Goal: Task Accomplishment & Management: Use online tool/utility

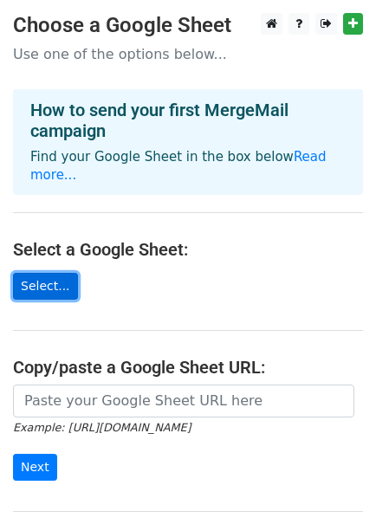
click at [55, 273] on link "Select..." at bounding box center [45, 286] width 65 height 27
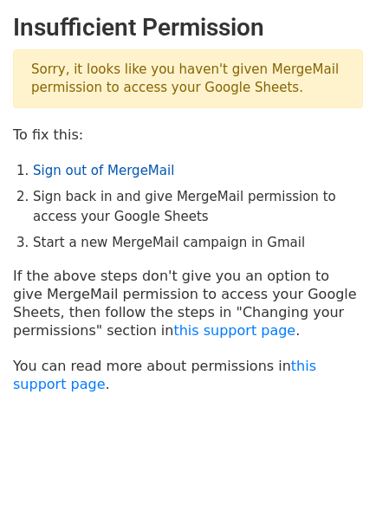
click at [84, 175] on link "Sign out of MergeMail" at bounding box center [103, 171] width 141 height 16
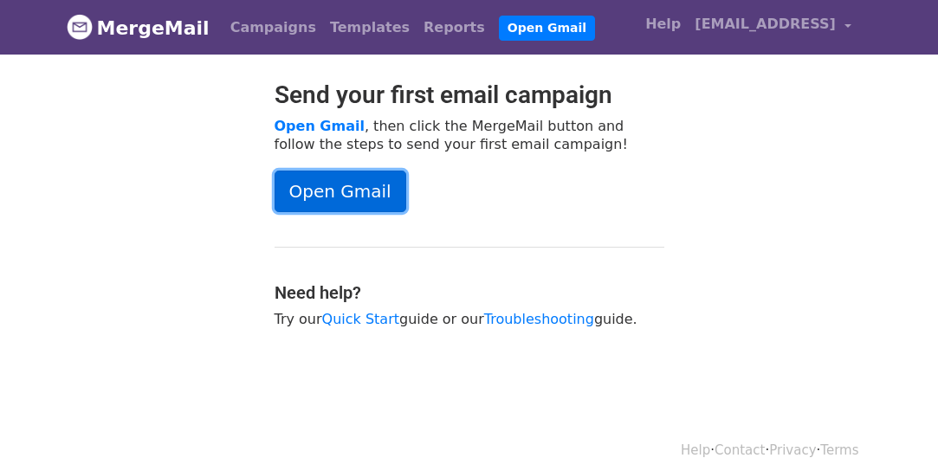
drag, startPoint x: 0, startPoint y: 0, endPoint x: 345, endPoint y: 197, distance: 397.2
click at [345, 197] on link "Open Gmail" at bounding box center [341, 192] width 132 height 42
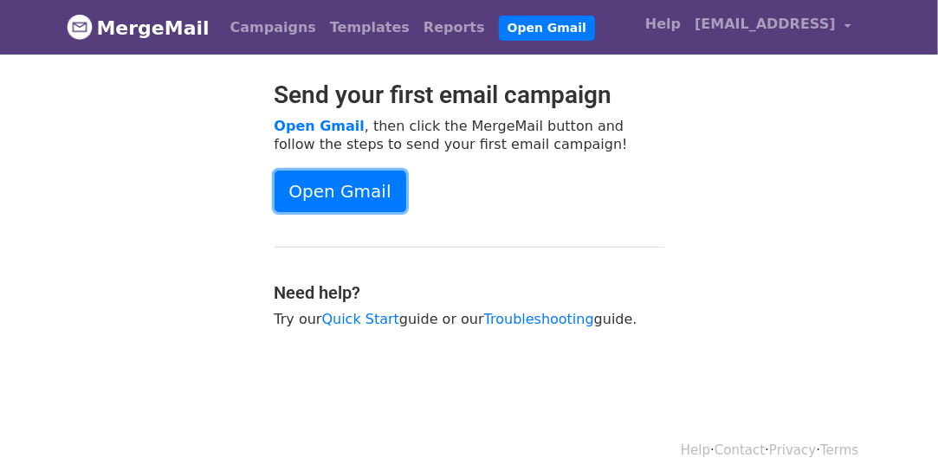
scroll to position [24, 0]
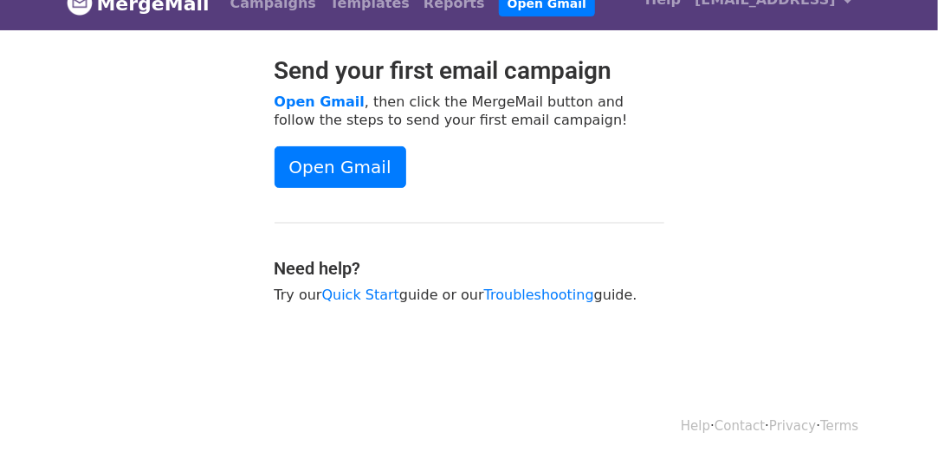
click at [550, 228] on div "Send your first email campaign Open Gmail , then click the MergeMail button and…" at bounding box center [470, 188] width 416 height 265
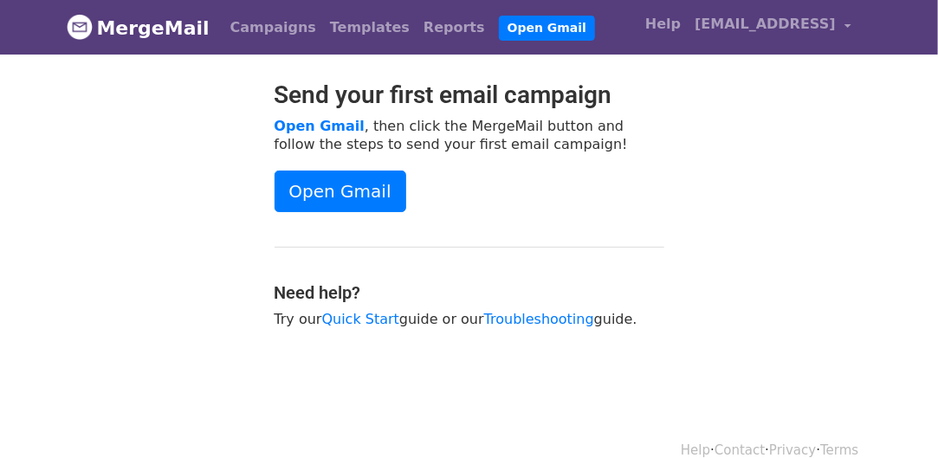
click at [655, 147] on p "Open Gmail , then click the MergeMail button and follow the steps to send your …" at bounding box center [470, 135] width 390 height 36
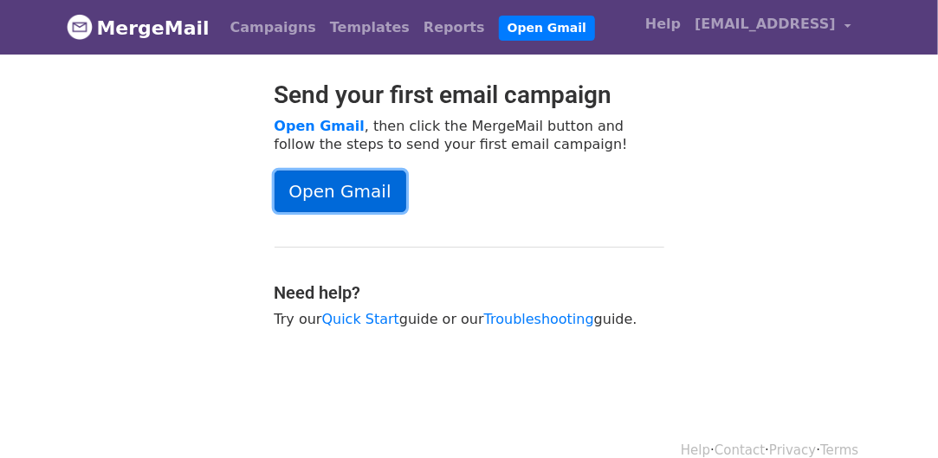
click at [350, 185] on link "Open Gmail" at bounding box center [341, 192] width 132 height 42
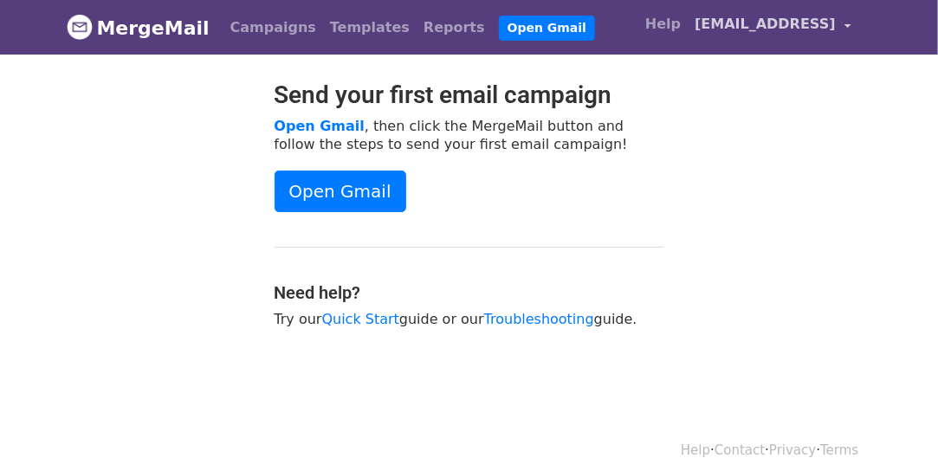
click at [830, 20] on span "aditya.srivastava@mynextfilm.ai" at bounding box center [764, 24] width 141 height 21
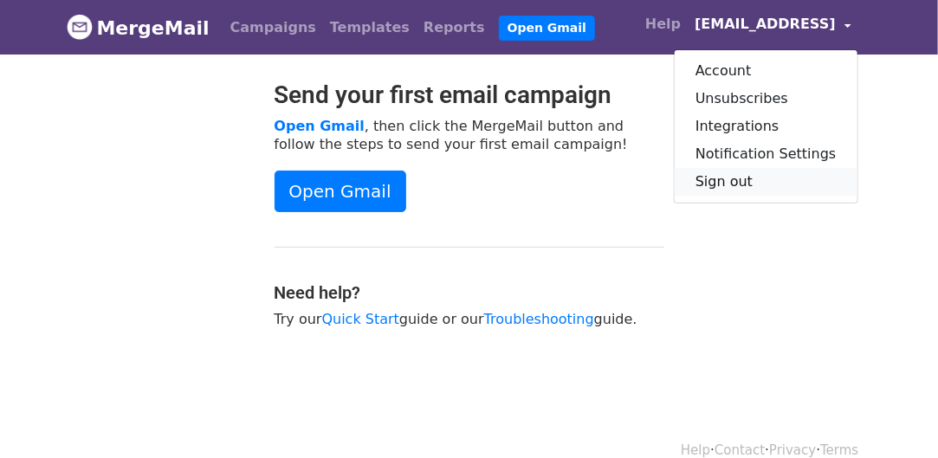
click at [739, 175] on link "Sign out" at bounding box center [766, 182] width 183 height 28
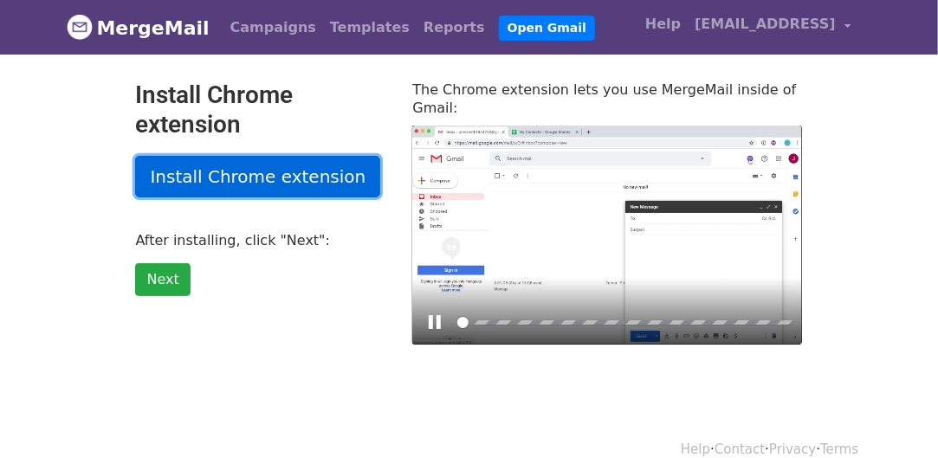
click at [251, 176] on link "Install Chrome extension" at bounding box center [257, 177] width 245 height 42
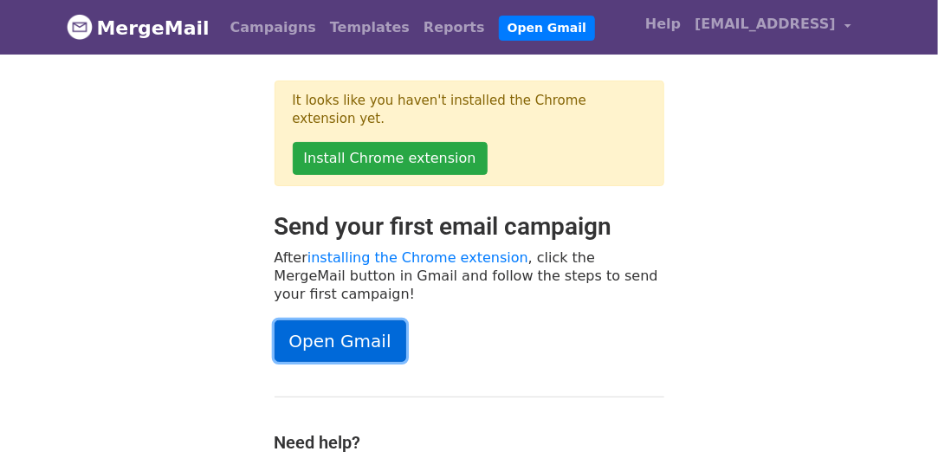
click at [339, 320] on link "Open Gmail" at bounding box center [341, 341] width 132 height 42
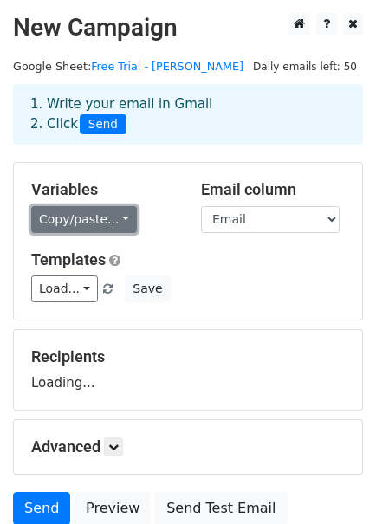
click at [109, 219] on link "Copy/paste..." at bounding box center [84, 219] width 106 height 27
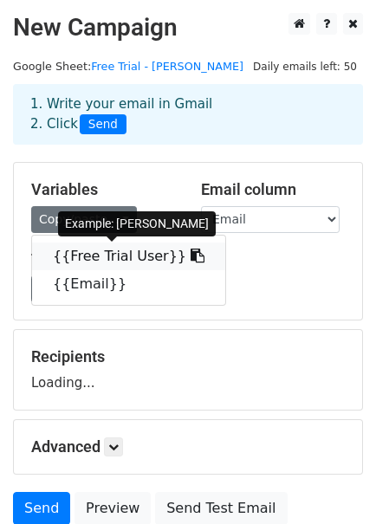
click at [109, 247] on link "{{Free Trial User}}" at bounding box center [128, 256] width 193 height 28
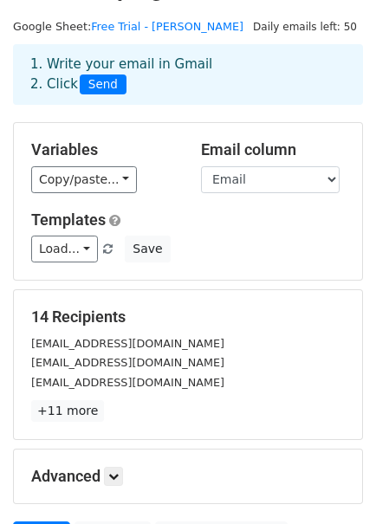
scroll to position [215, 0]
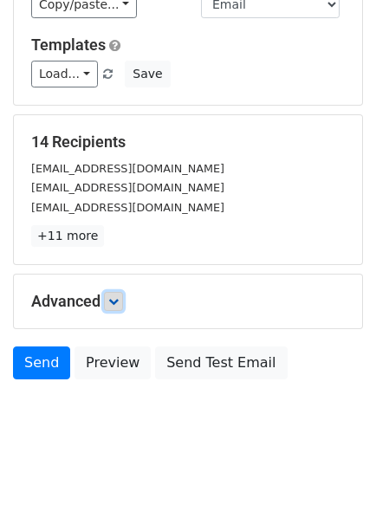
click at [119, 300] on icon at bounding box center [113, 301] width 10 height 10
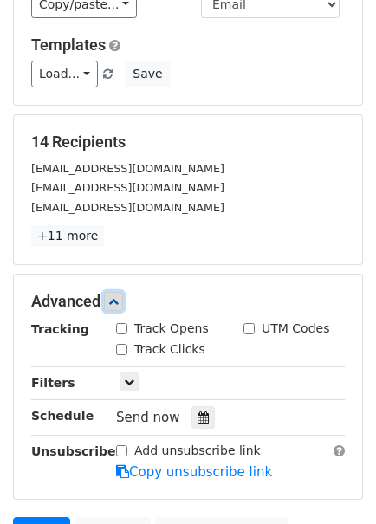
scroll to position [343, 0]
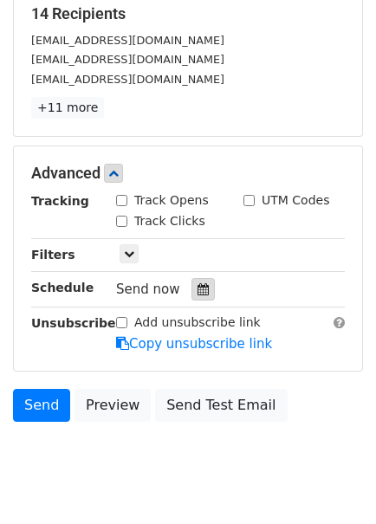
click at [197, 284] on icon at bounding box center [202, 289] width 11 height 12
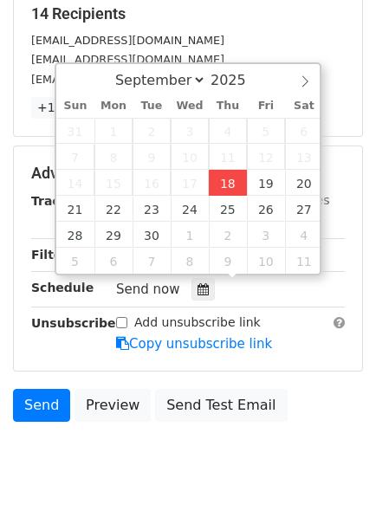
type input "2025-09-18 12:00"
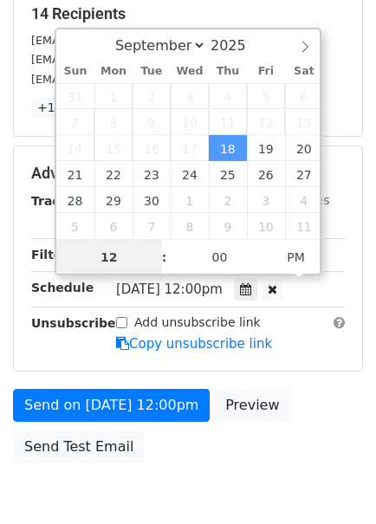
scroll to position [0, 0]
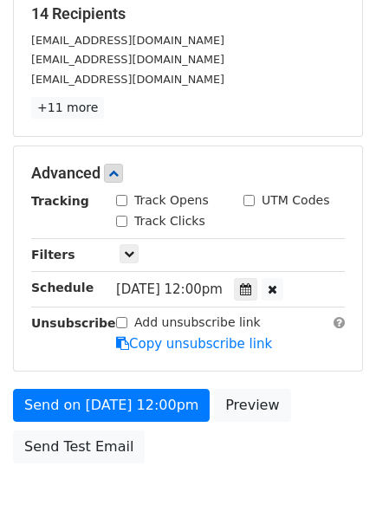
click at [300, 389] on div "Send on Sep 18 at 12:00pm Preview Send Test Email" at bounding box center [188, 430] width 376 height 83
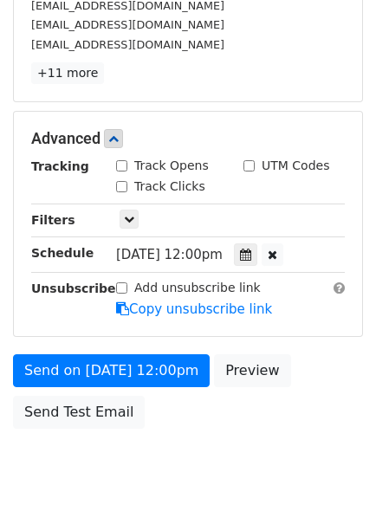
scroll to position [424, 0]
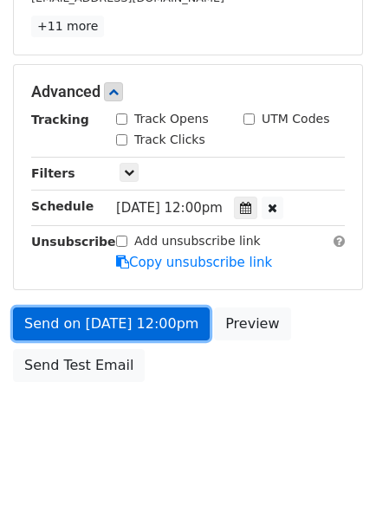
click at [76, 324] on link "Send on Sep 18 at 12:00pm" at bounding box center [111, 323] width 197 height 33
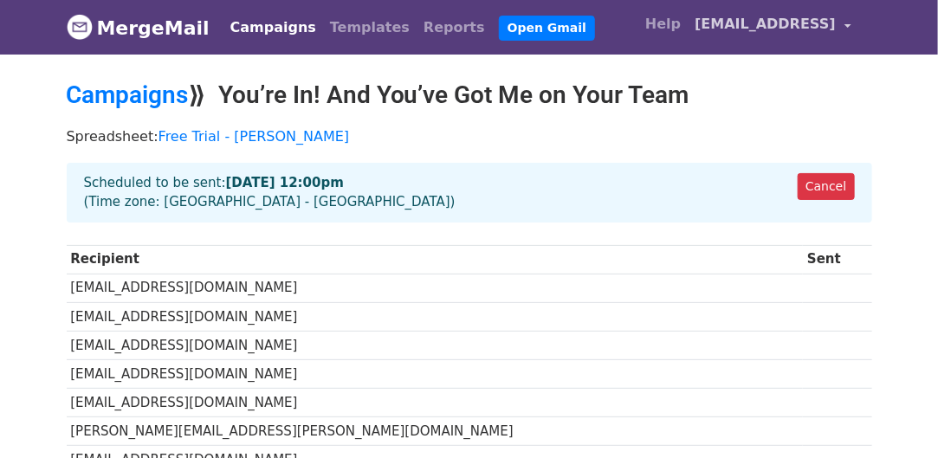
click at [839, 16] on link "[EMAIL_ADDRESS]" at bounding box center [773, 27] width 170 height 41
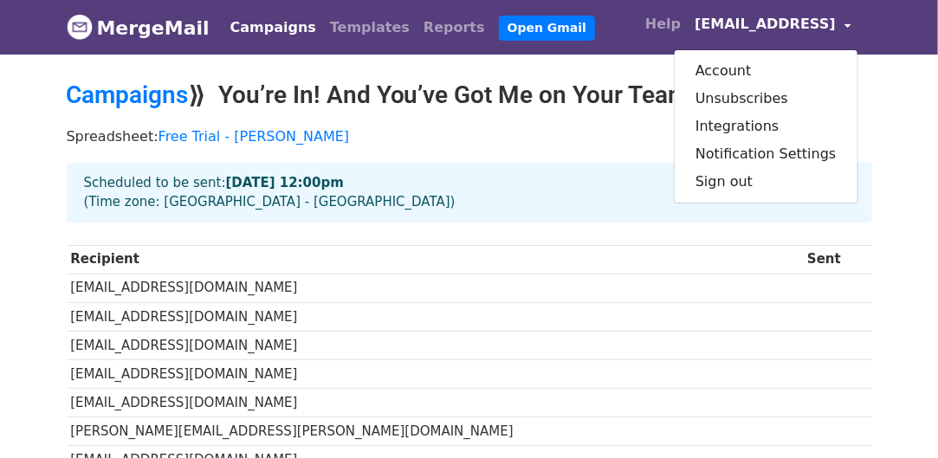
click at [890, 87] on body "MergeMail Campaigns Templates Reports Open Gmail Daily emails left: 50 Help adi…" at bounding box center [469, 379] width 938 height 758
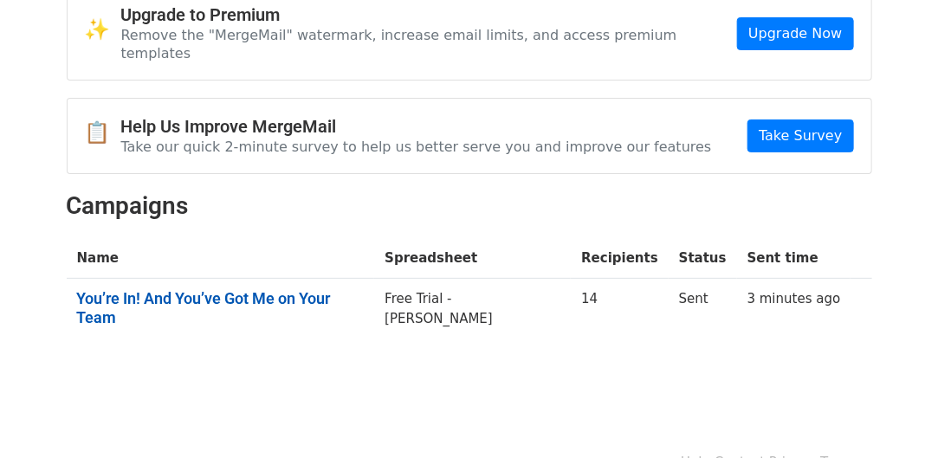
click at [316, 289] on link "You’re In! And You’ve Got Me on Your Team" at bounding box center [220, 307] width 287 height 37
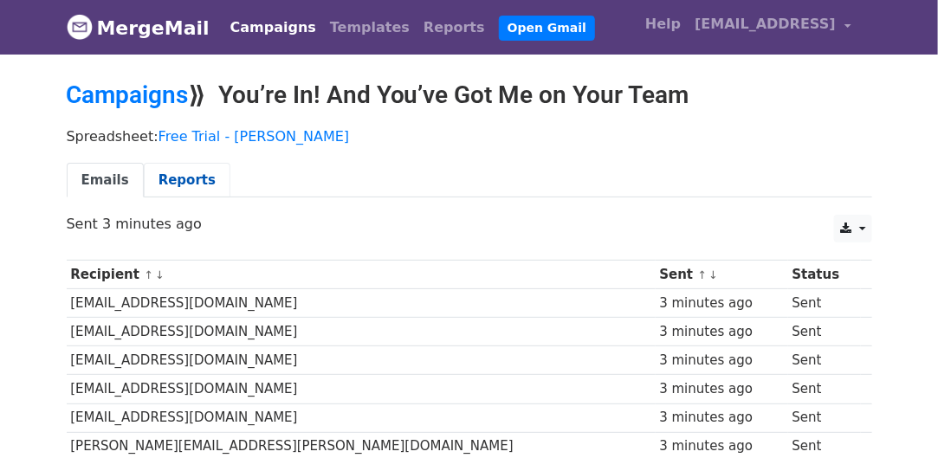
click at [178, 181] on link "Reports" at bounding box center [187, 181] width 87 height 36
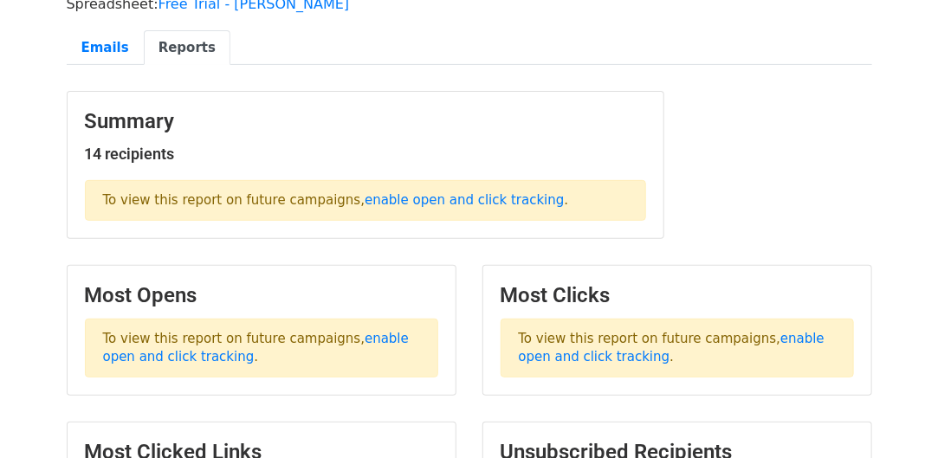
scroll to position [135, 0]
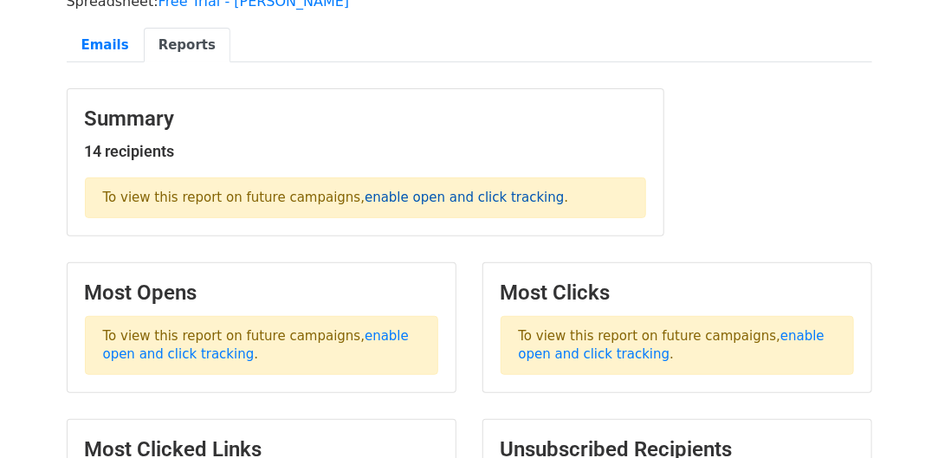
click at [453, 196] on link "enable open and click tracking" at bounding box center [464, 198] width 199 height 16
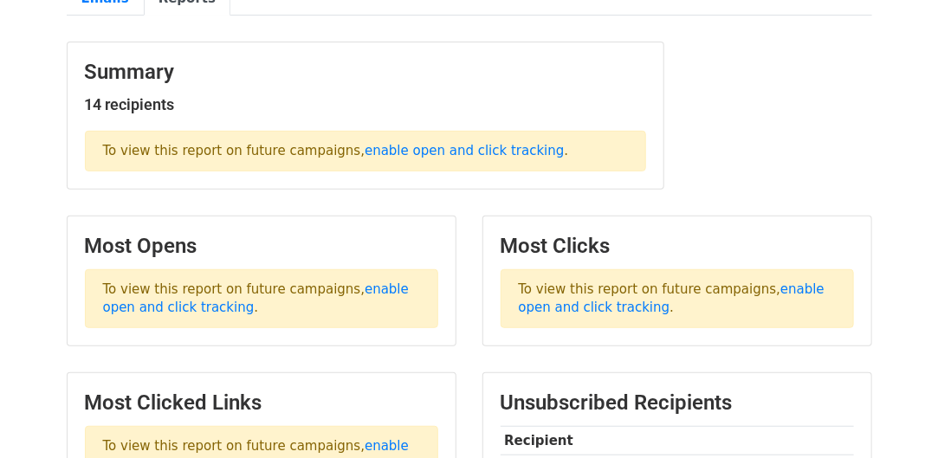
scroll to position [0, 0]
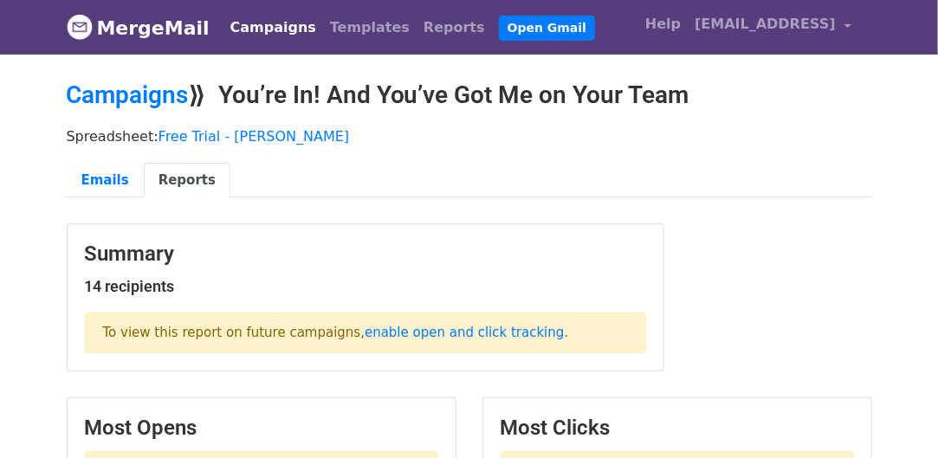
click at [275, 29] on link "Campaigns" at bounding box center [273, 27] width 100 height 35
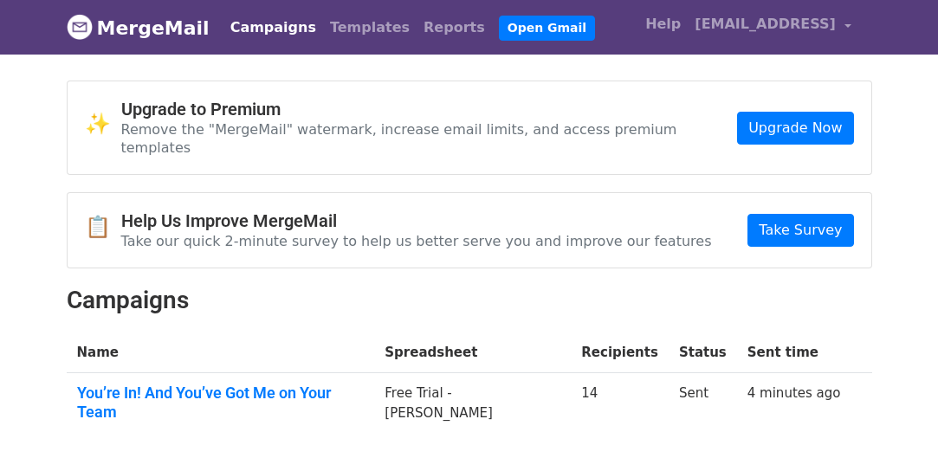
click at [849, 25] on link "[EMAIL_ADDRESS]" at bounding box center [773, 27] width 170 height 41
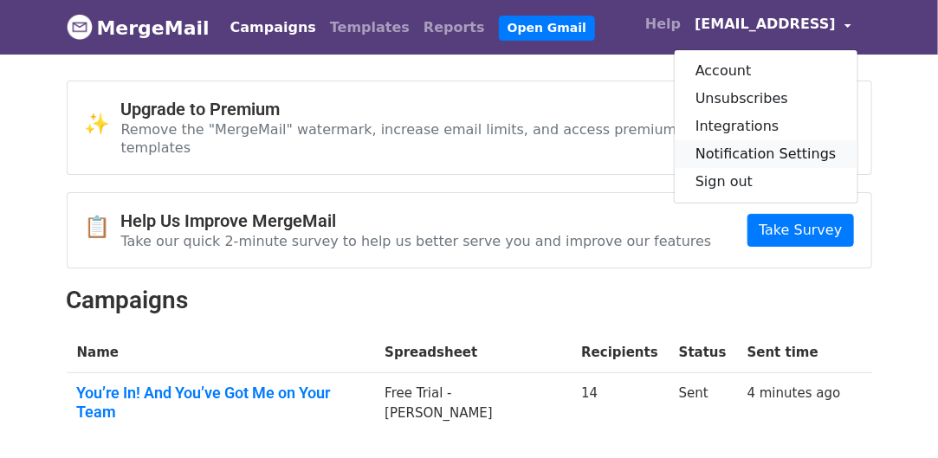
click at [769, 148] on link "Notification Settings" at bounding box center [766, 154] width 183 height 28
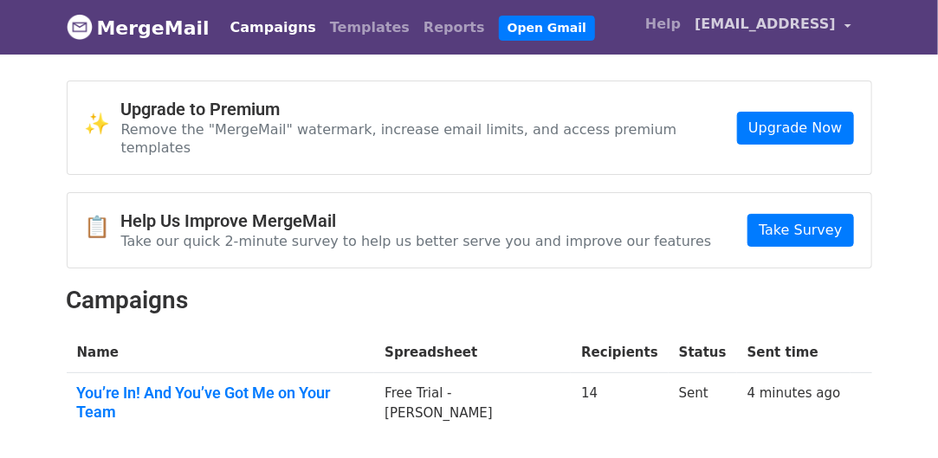
click at [827, 18] on span "[EMAIL_ADDRESS]" at bounding box center [764, 24] width 141 height 21
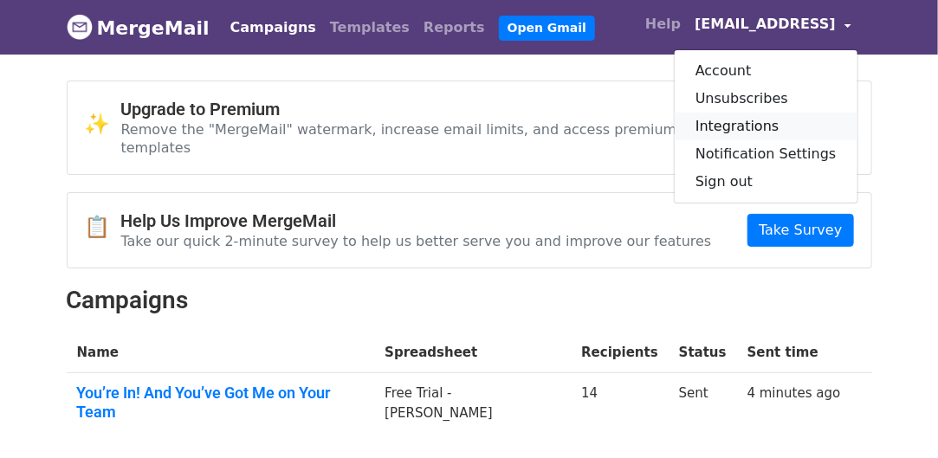
click at [744, 121] on link "Integrations" at bounding box center [766, 127] width 183 height 28
click at [724, 64] on link "Account" at bounding box center [766, 71] width 183 height 28
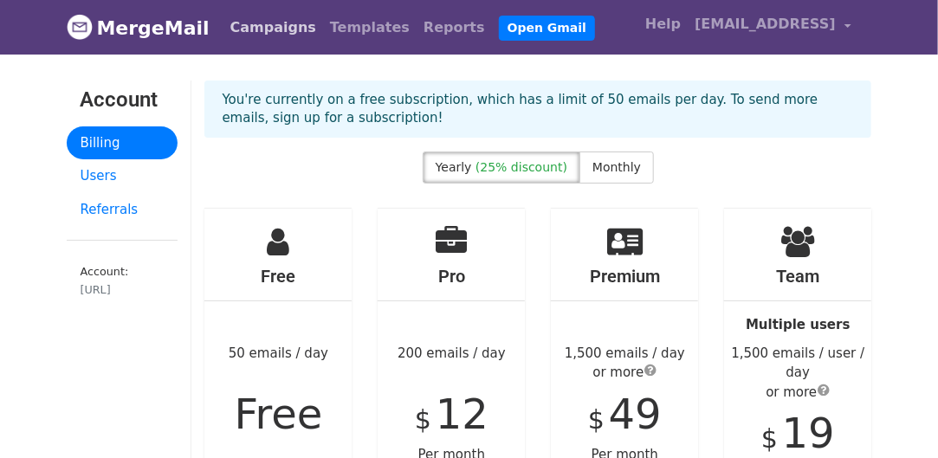
click at [237, 22] on link "Campaigns" at bounding box center [273, 27] width 100 height 35
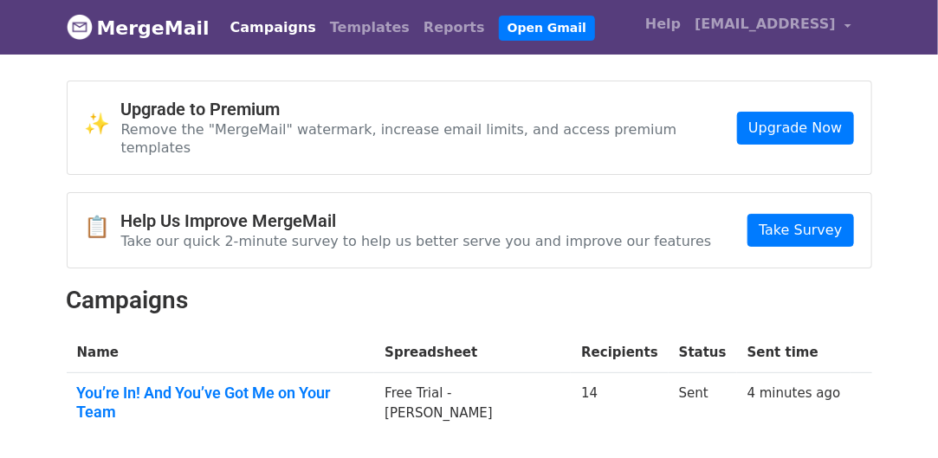
click at [145, 14] on link "MergeMail" at bounding box center [138, 28] width 143 height 36
click at [160, 19] on link "MergeMail" at bounding box center [138, 28] width 143 height 36
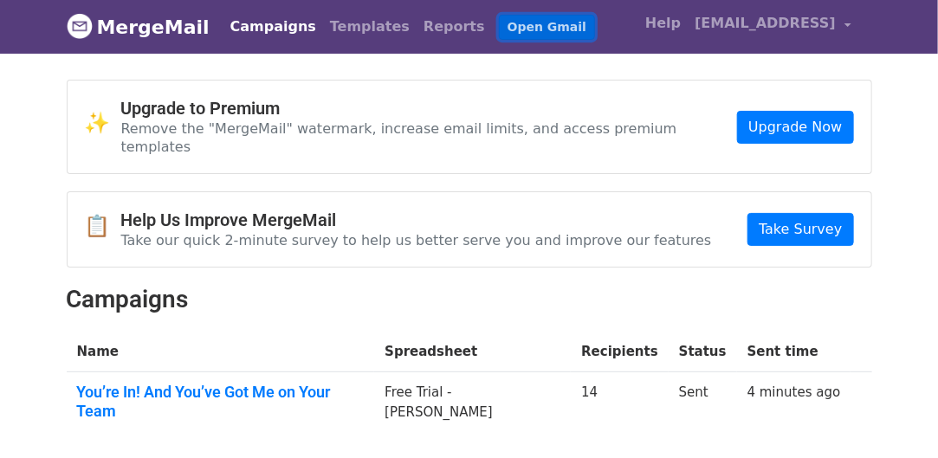
click at [499, 21] on link "Open Gmail" at bounding box center [547, 27] width 96 height 25
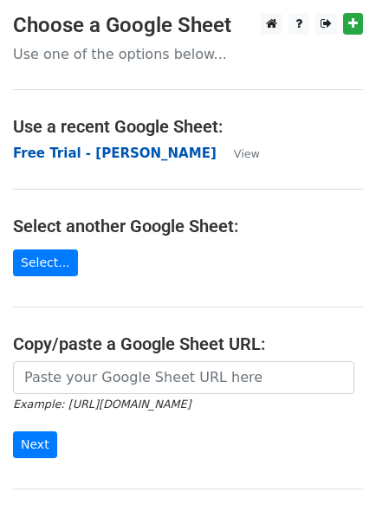
click at [74, 156] on strong "Free Trial - [PERSON_NAME]" at bounding box center [114, 153] width 203 height 16
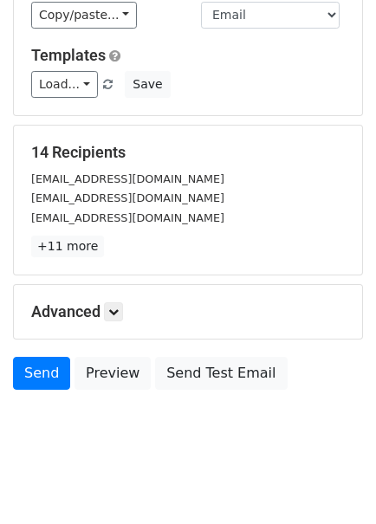
scroll to position [215, 0]
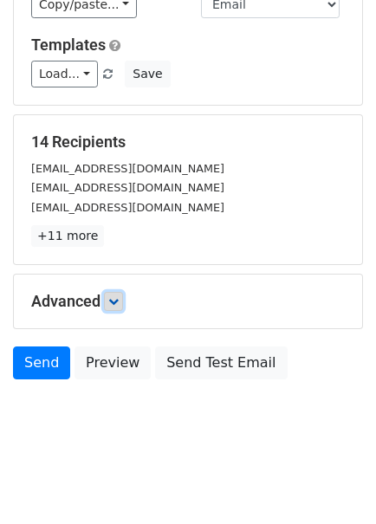
click at [114, 300] on icon at bounding box center [113, 301] width 10 height 10
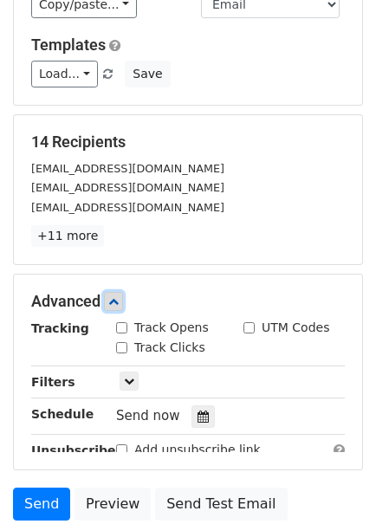
scroll to position [383, 0]
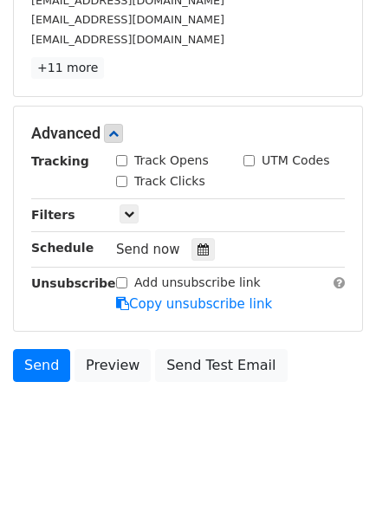
click at [119, 158] on input "Track Opens" at bounding box center [121, 160] width 11 height 11
checkbox input "true"
click at [120, 176] on input "Track Clicks" at bounding box center [121, 181] width 11 height 11
checkbox input "true"
click at [251, 158] on input "UTM Codes" at bounding box center [248, 160] width 11 height 11
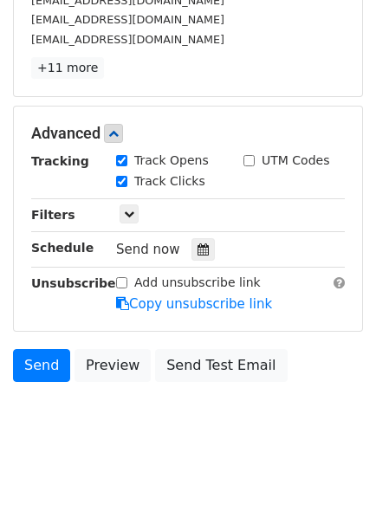
checkbox input "true"
click at [129, 210] on icon at bounding box center [129, 214] width 10 height 10
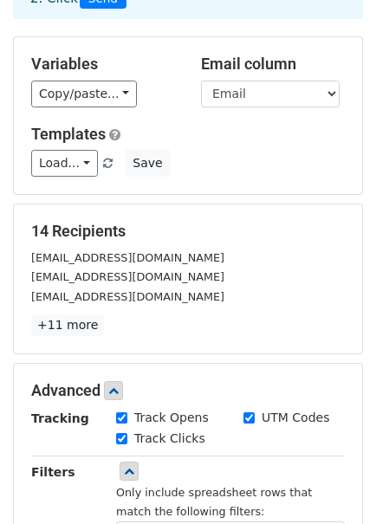
scroll to position [0, 0]
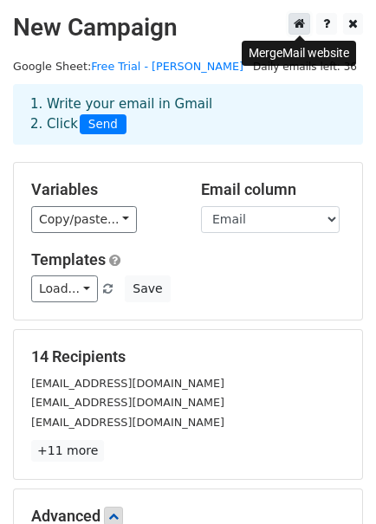
click at [300, 21] on icon at bounding box center [299, 23] width 11 height 12
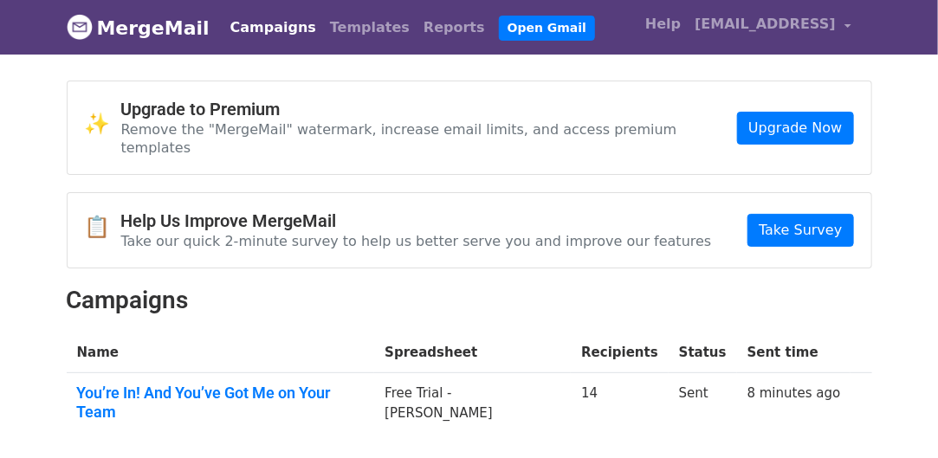
scroll to position [94, 0]
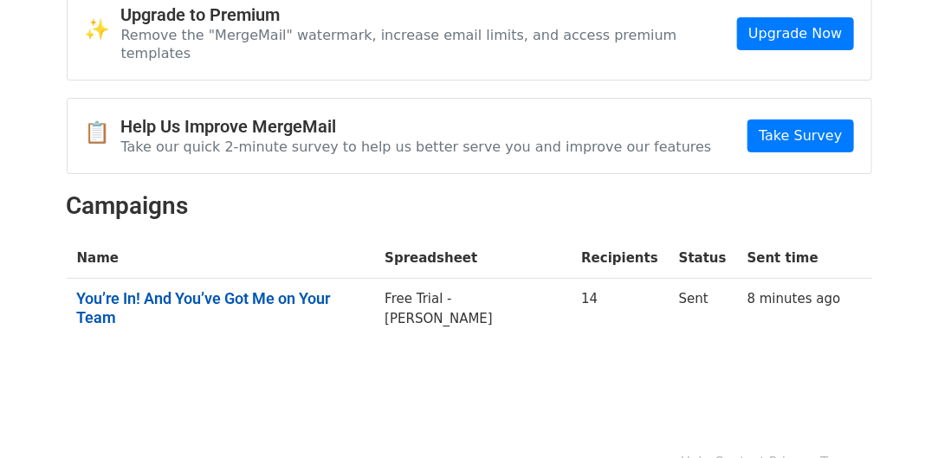
click at [320, 289] on link "You’re In! And You’ve Got Me on Your Team" at bounding box center [220, 307] width 287 height 37
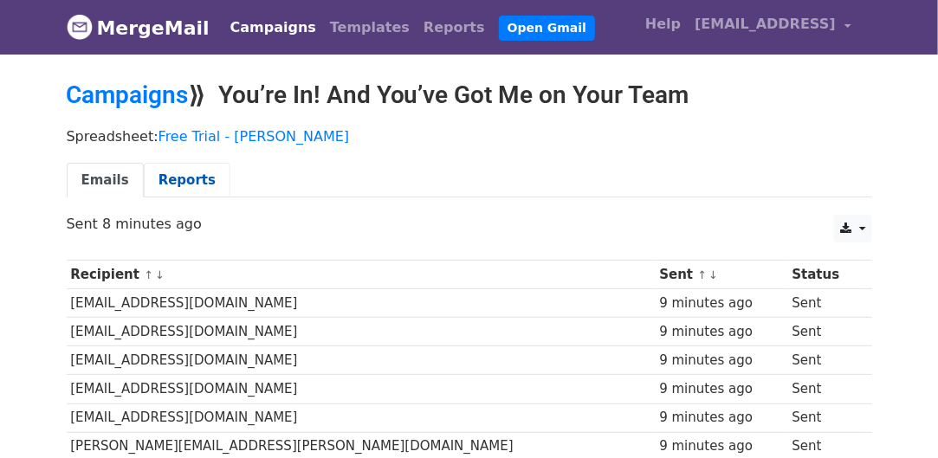
click at [178, 177] on link "Reports" at bounding box center [187, 181] width 87 height 36
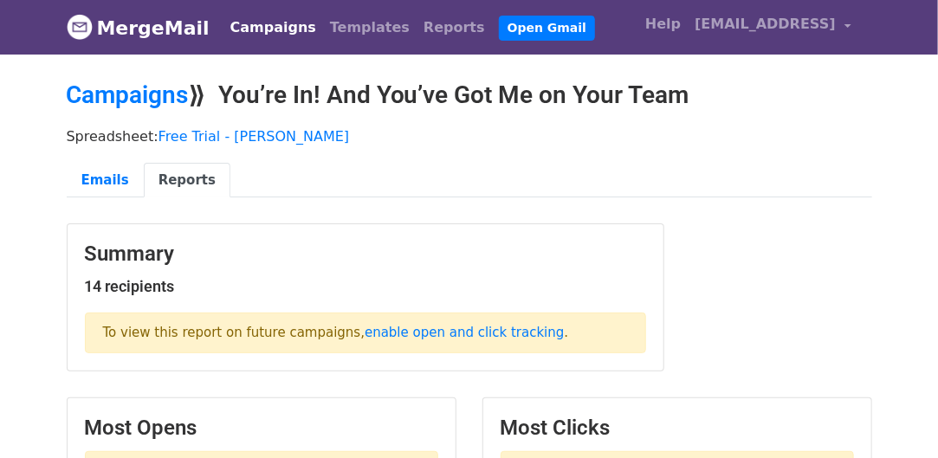
click at [419, 339] on p "To view this report on future campaigns, enable open and click tracking ." at bounding box center [365, 333] width 561 height 41
click at [417, 333] on link "enable open and click tracking" at bounding box center [464, 333] width 199 height 16
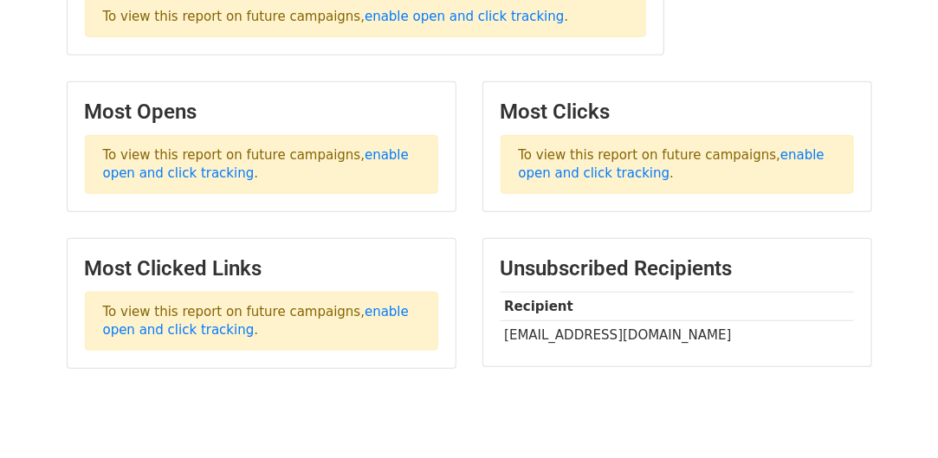
scroll to position [315, 0]
click at [365, 307] on link "enable open and click tracking" at bounding box center [256, 322] width 306 height 34
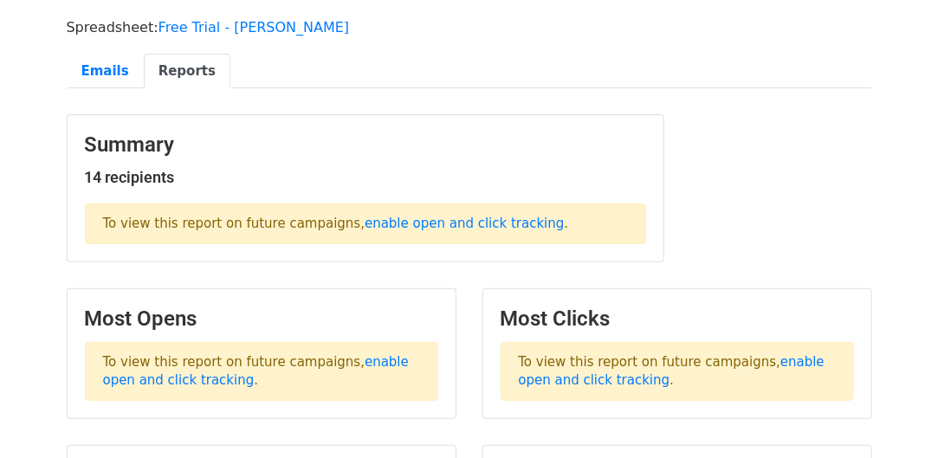
scroll to position [0, 0]
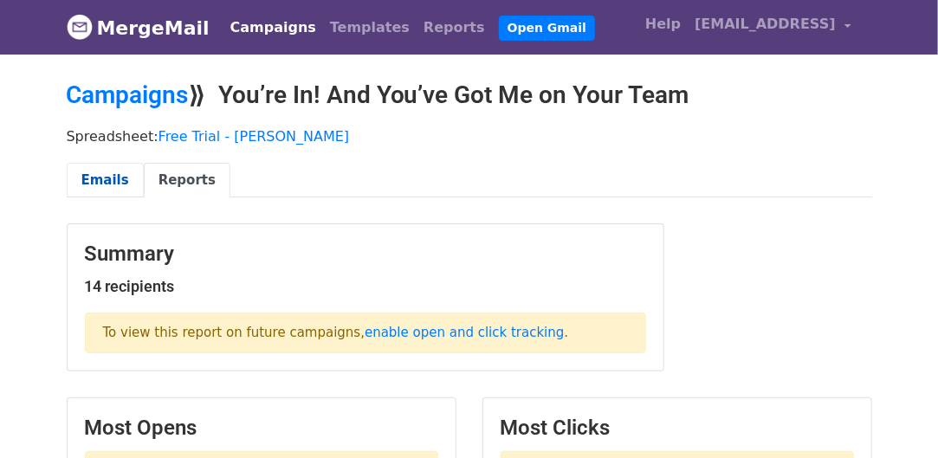
click at [113, 174] on link "Emails" at bounding box center [105, 181] width 77 height 36
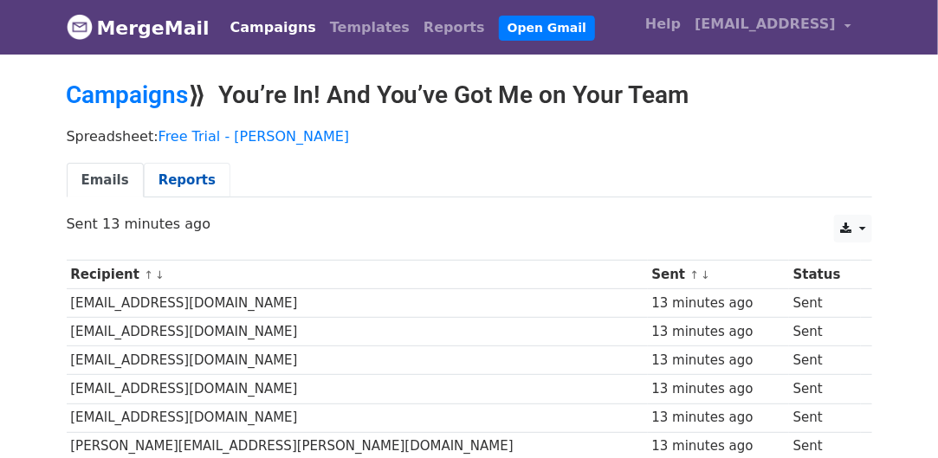
click at [165, 171] on link "Reports" at bounding box center [187, 181] width 87 height 36
